Goal: Check status: Check status

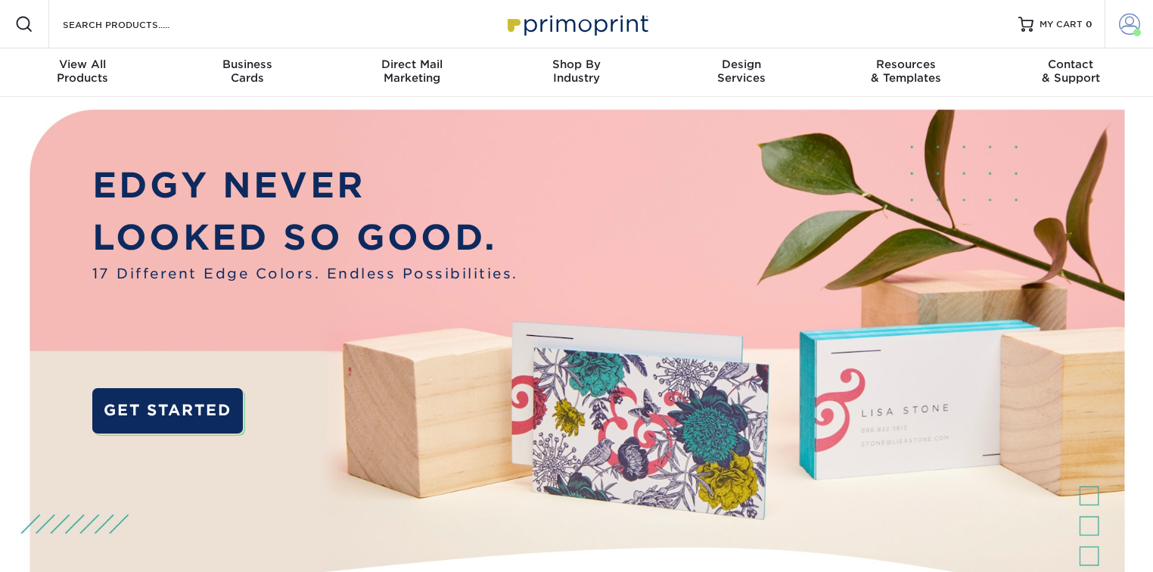
click at [1122, 21] on span at bounding box center [1129, 24] width 21 height 21
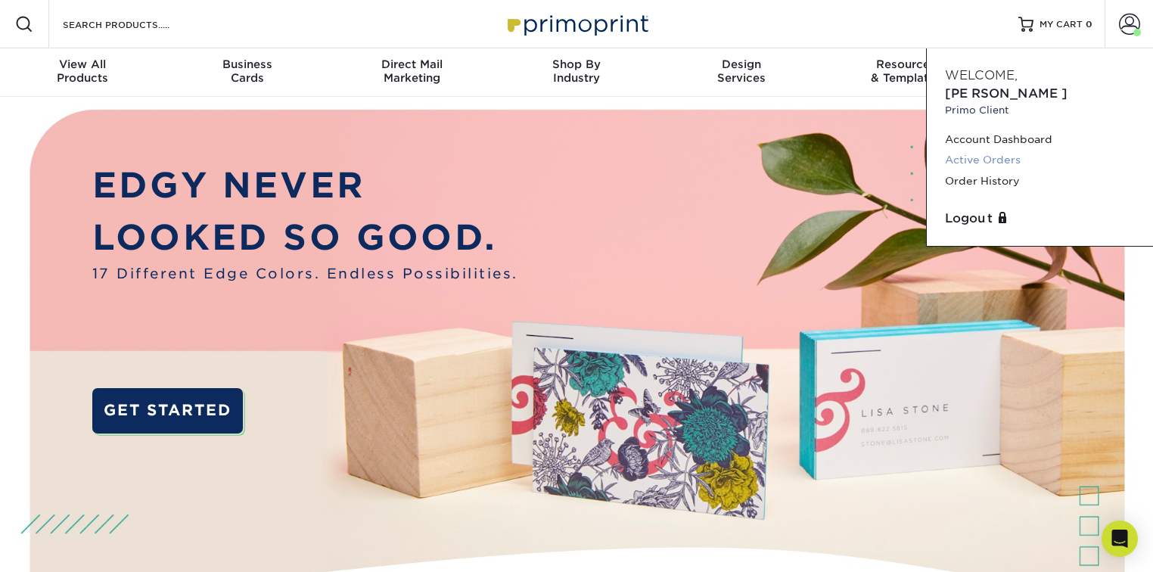
click at [1008, 150] on link "Active Orders" at bounding box center [1040, 160] width 190 height 20
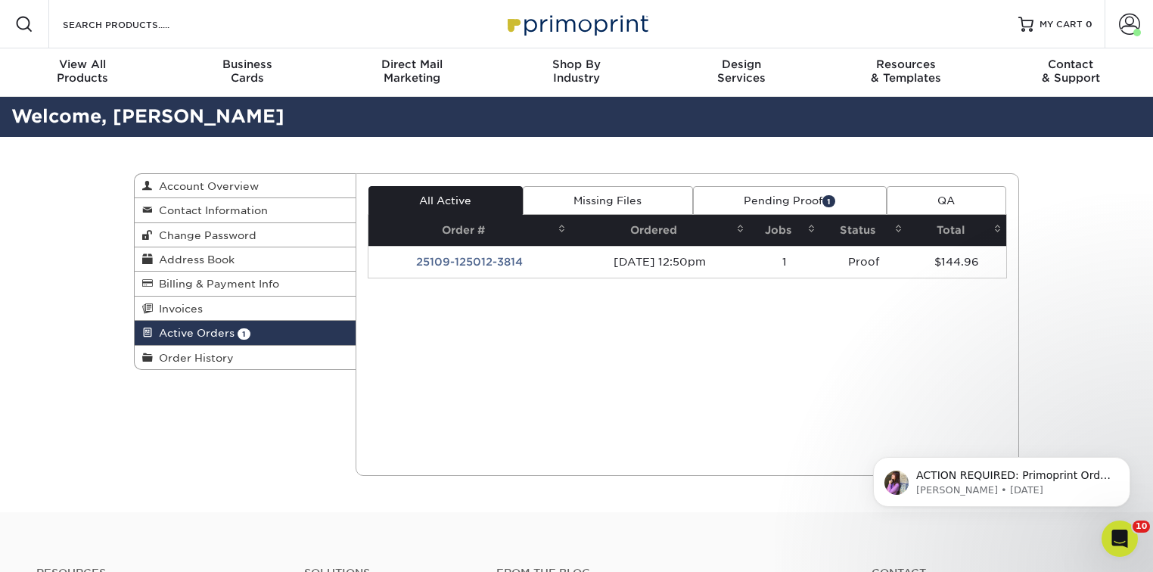
click at [758, 203] on link "Pending Proof 1" at bounding box center [790, 200] width 194 height 29
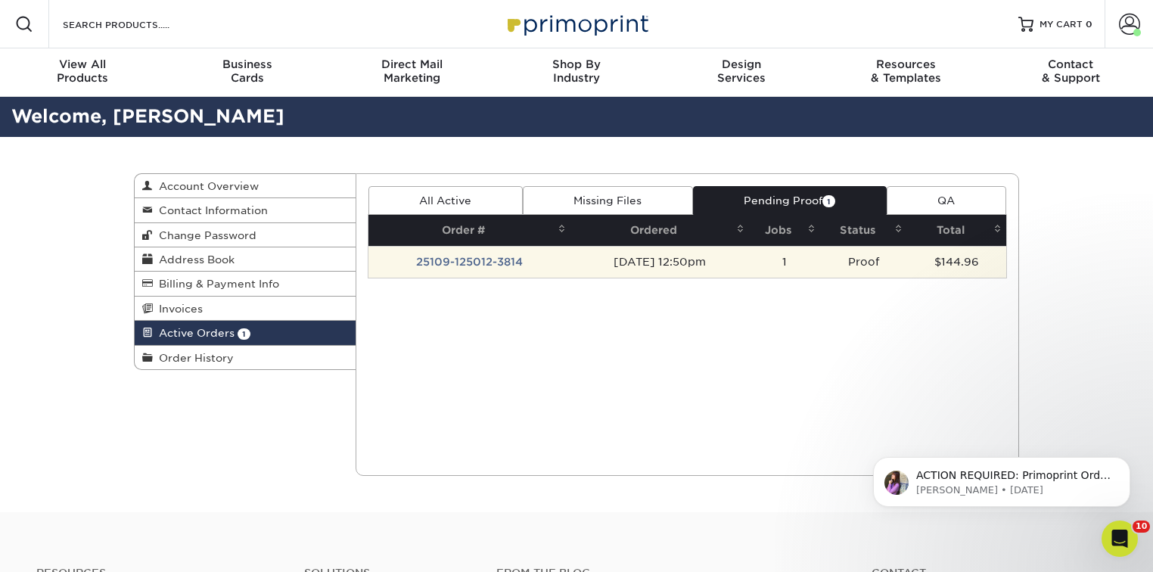
click at [479, 260] on td "25109-125012-3814" at bounding box center [470, 262] width 202 height 32
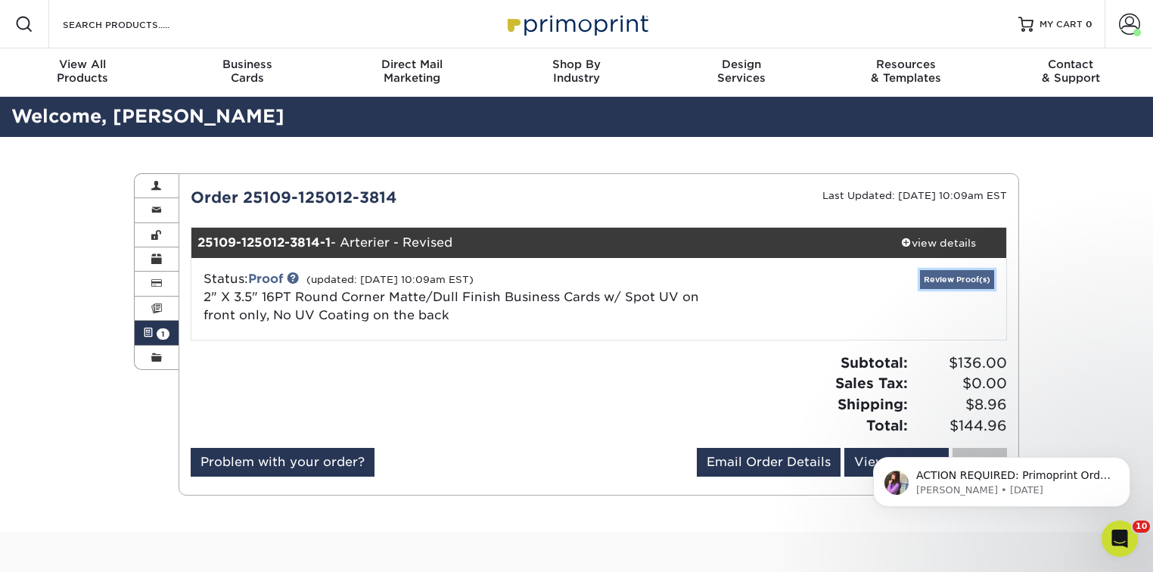
click at [968, 272] on link "Review Proof(s)" at bounding box center [957, 279] width 74 height 19
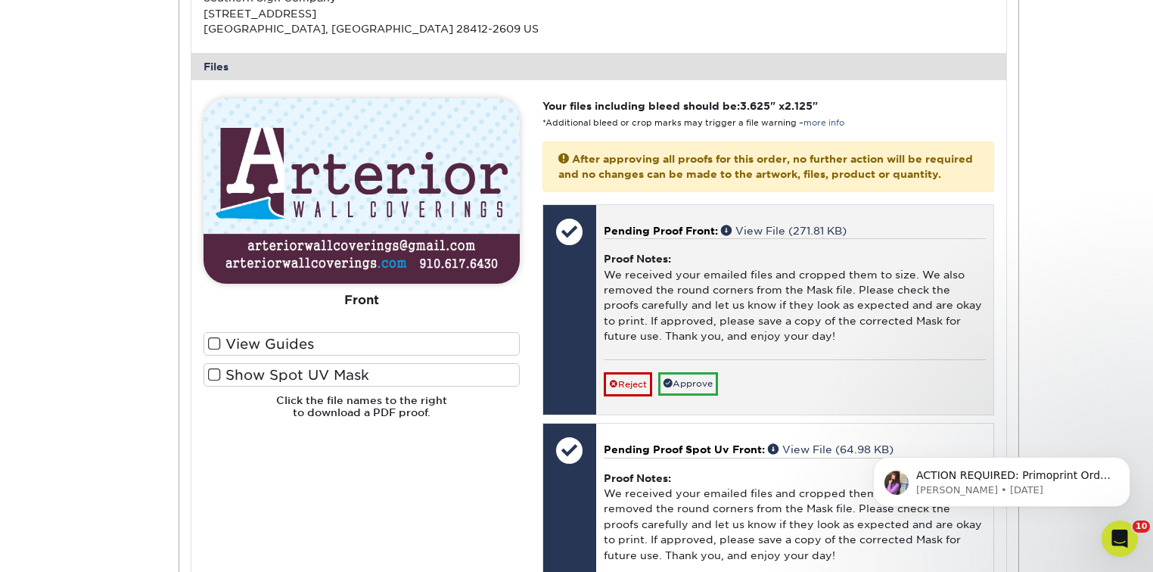
scroll to position [605, 0]
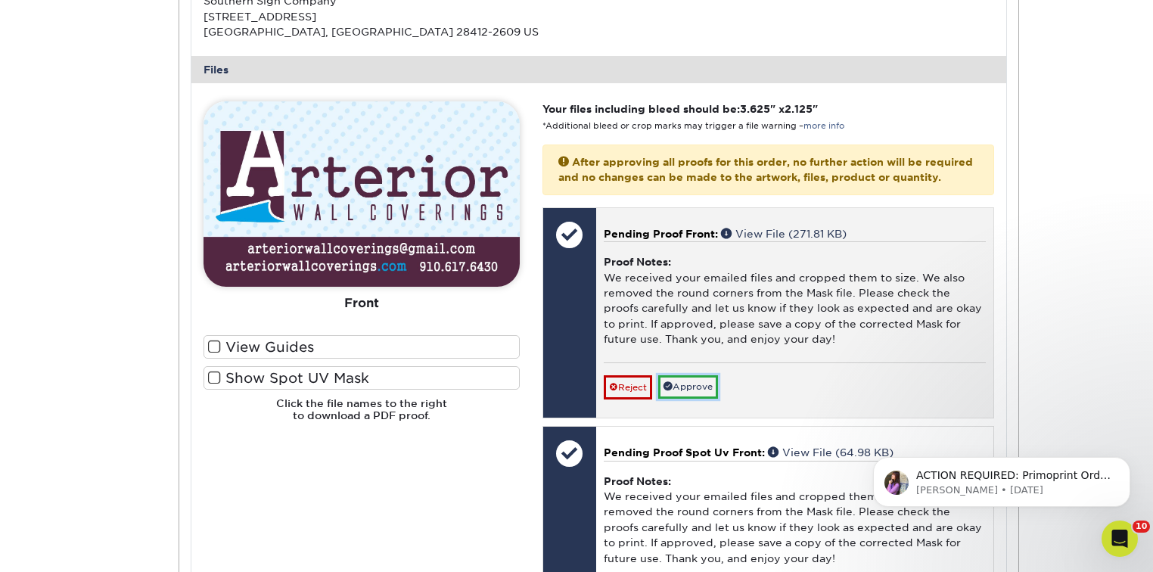
click at [678, 399] on link "Approve" at bounding box center [688, 386] width 60 height 23
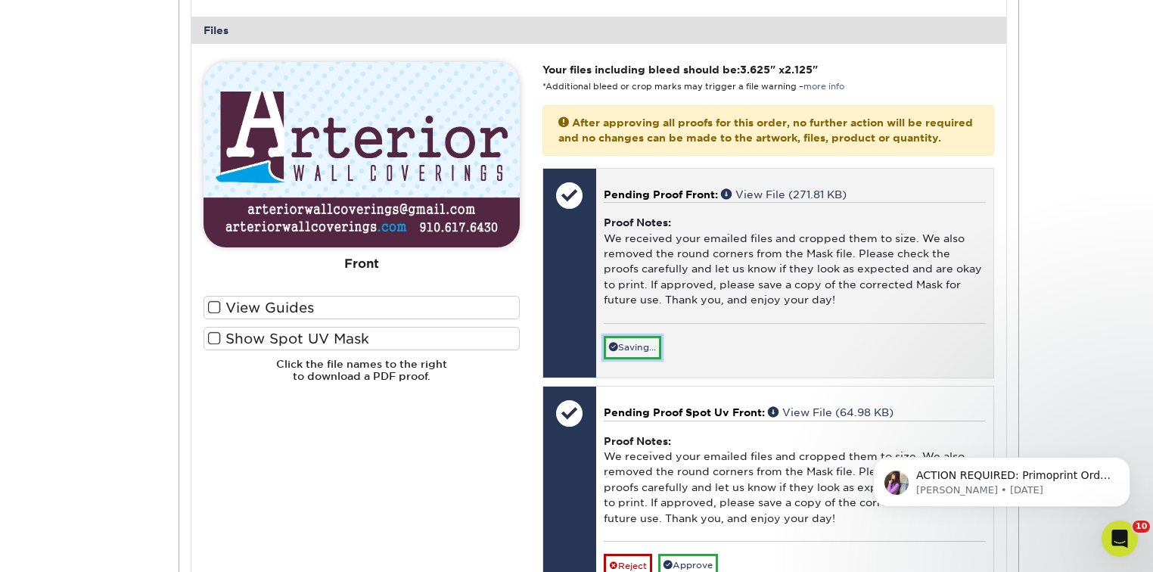
scroll to position [666, 0]
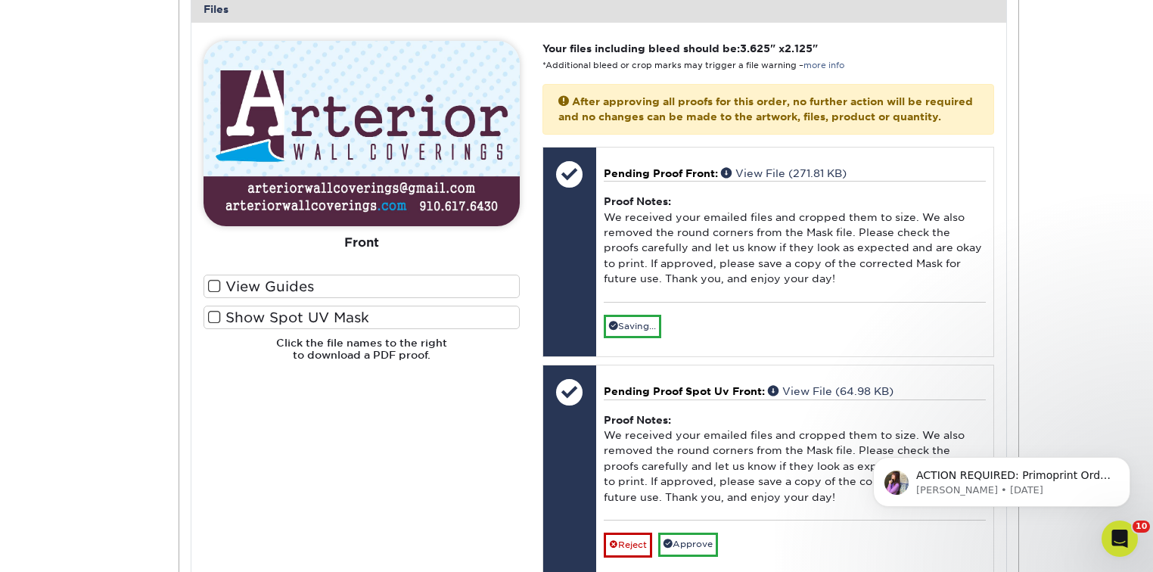
click at [213, 319] on span at bounding box center [214, 317] width 13 height 14
click at [0, 0] on input "Show Spot UV Mask" at bounding box center [0, 0] width 0 height 0
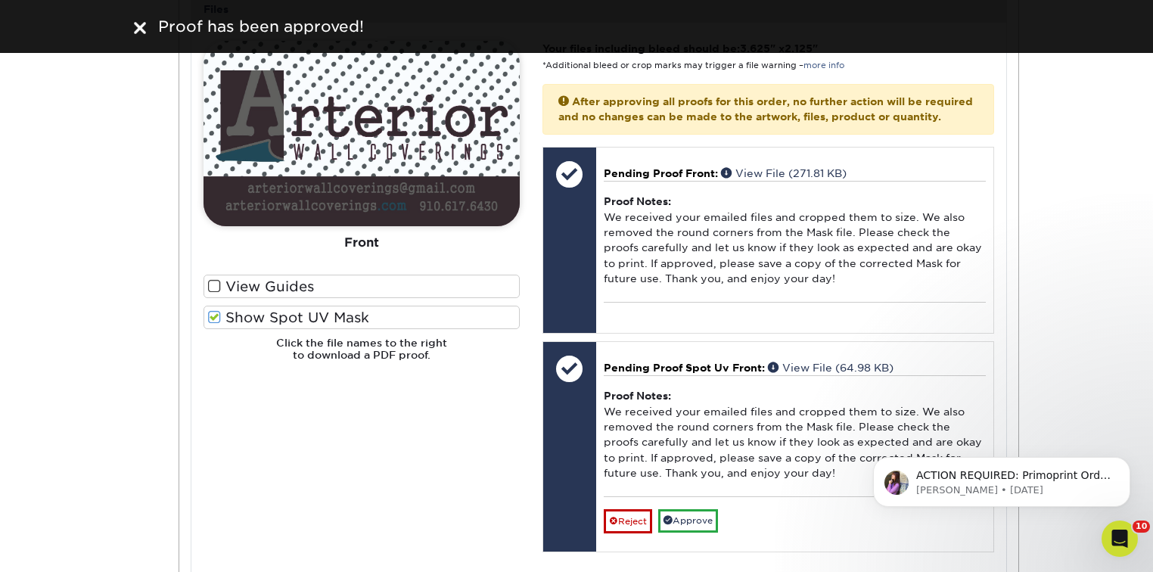
click at [213, 319] on span at bounding box center [214, 317] width 13 height 14
click at [0, 0] on input "Show Spot UV Mask" at bounding box center [0, 0] width 0 height 0
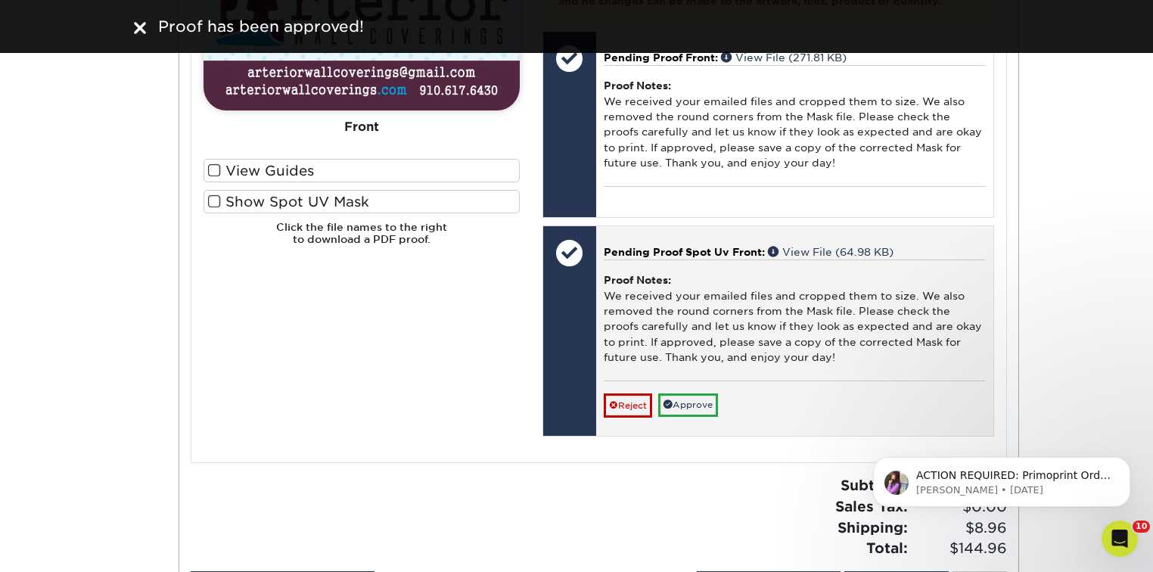
scroll to position [787, 0]
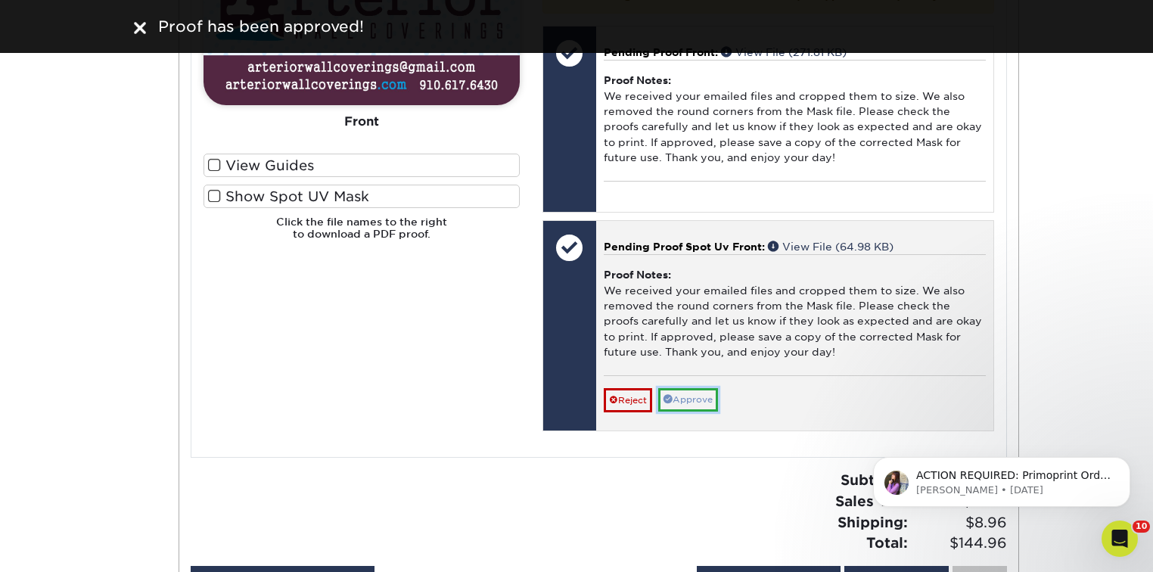
click at [700, 412] on link "Approve" at bounding box center [688, 399] width 60 height 23
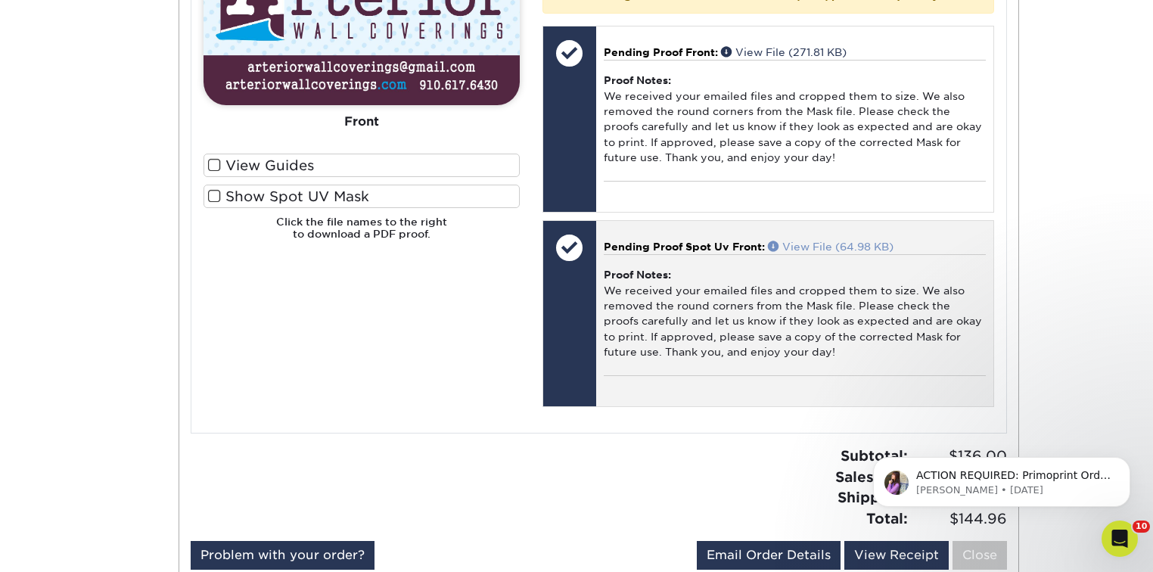
drag, startPoint x: 811, startPoint y: 254, endPoint x: 797, endPoint y: 263, distance: 16.6
click at [797, 253] on link "View File (64.98 KB)" at bounding box center [831, 247] width 126 height 12
